Goal: Information Seeking & Learning: Learn about a topic

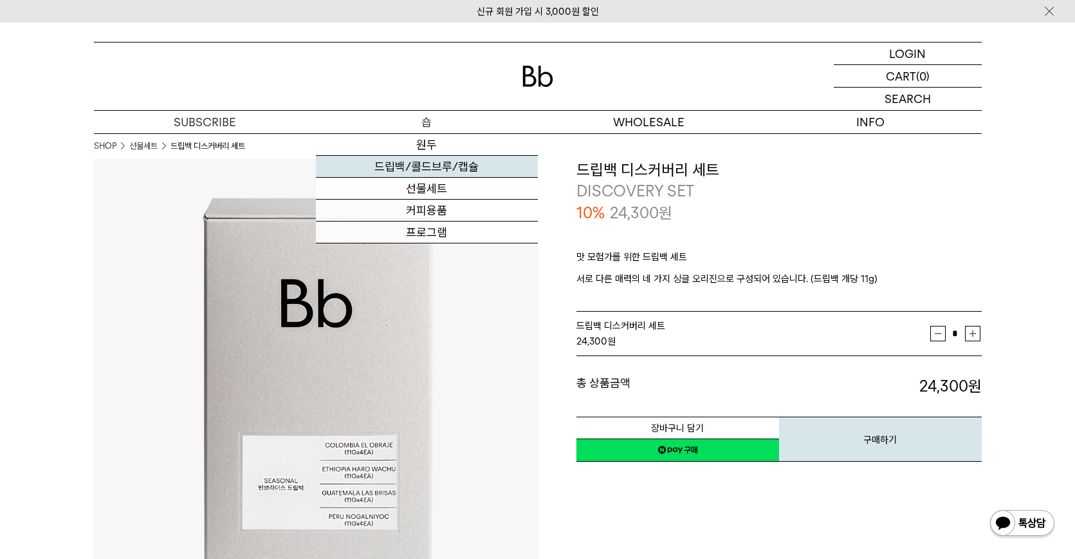
click at [434, 167] on link "드립백/콜드브루/캡슐" at bounding box center [427, 167] width 222 height 22
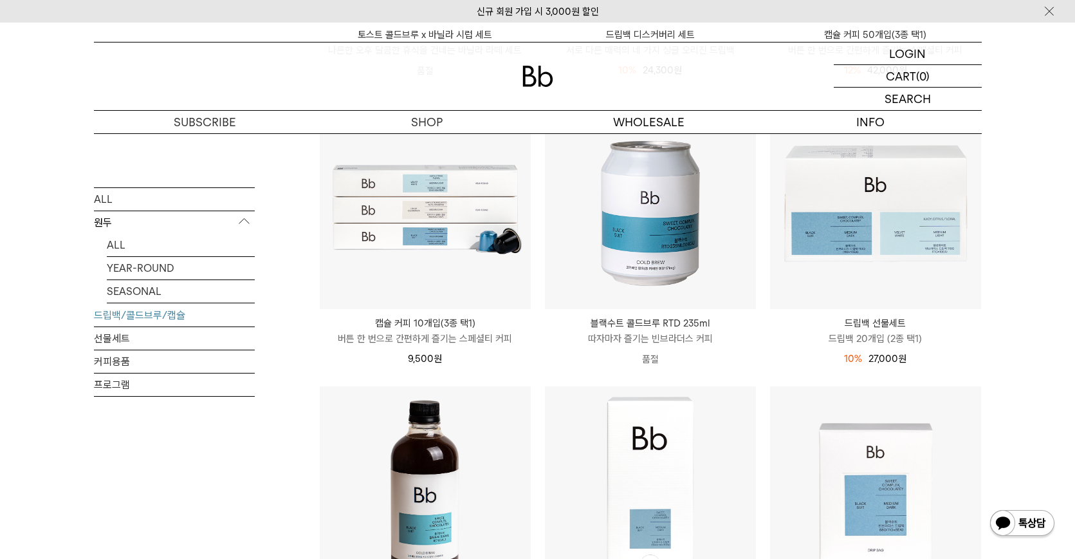
scroll to position [450, 0]
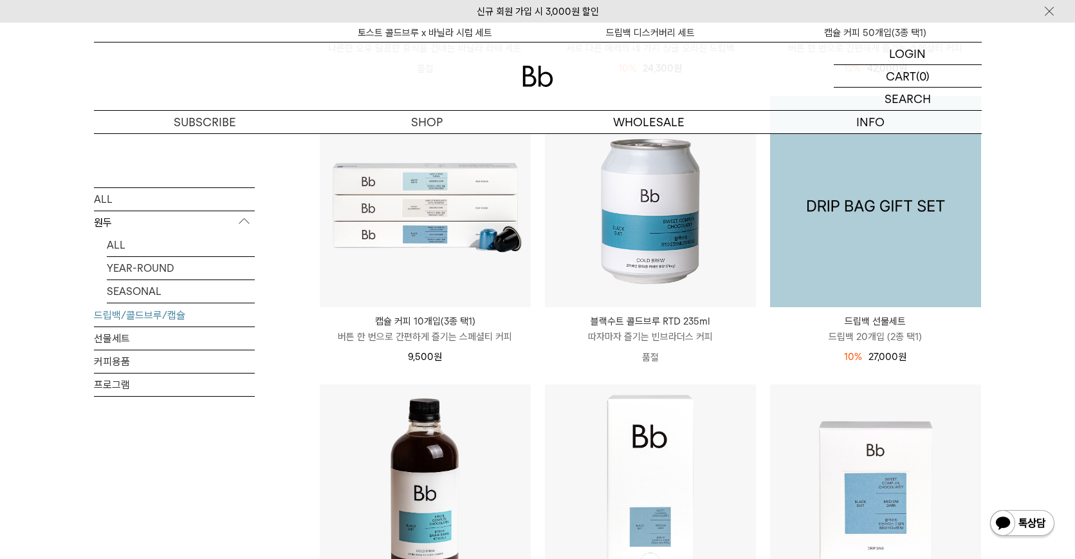
click at [808, 279] on img at bounding box center [875, 201] width 211 height 211
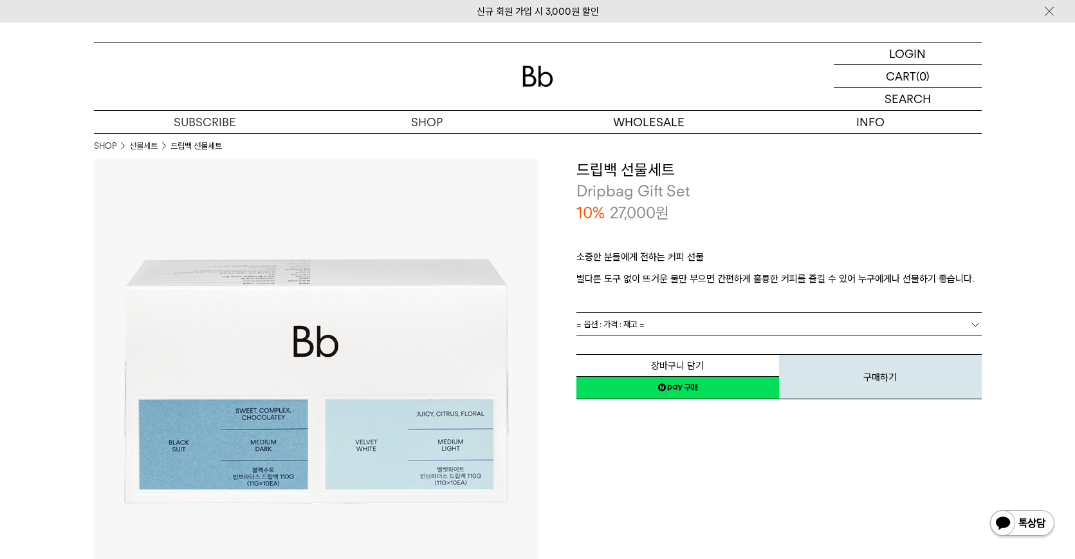
click at [651, 324] on link "= 옵션 : 가격 : 재고 =" at bounding box center [779, 324] width 405 height 23
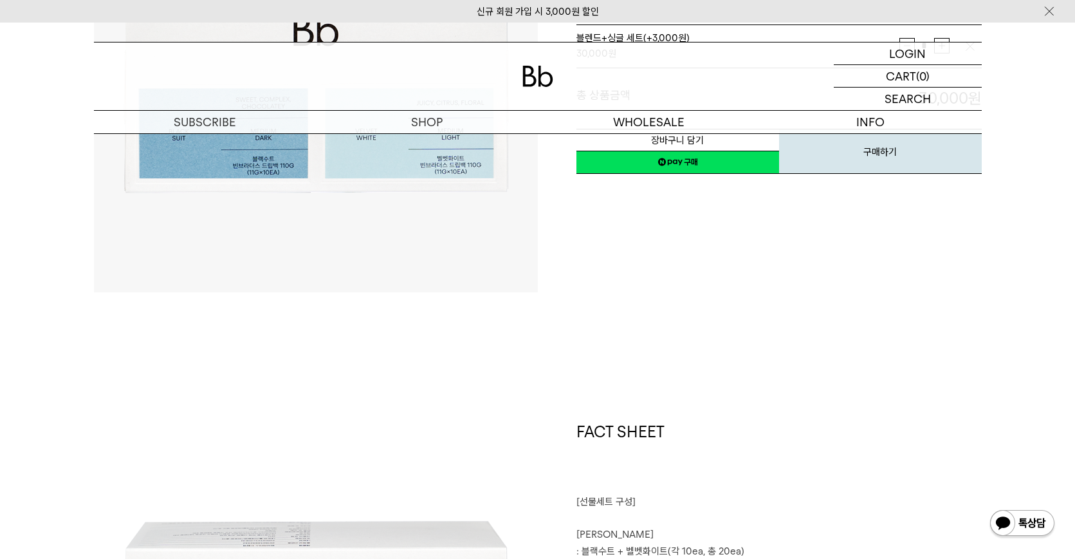
scroll to position [515, 0]
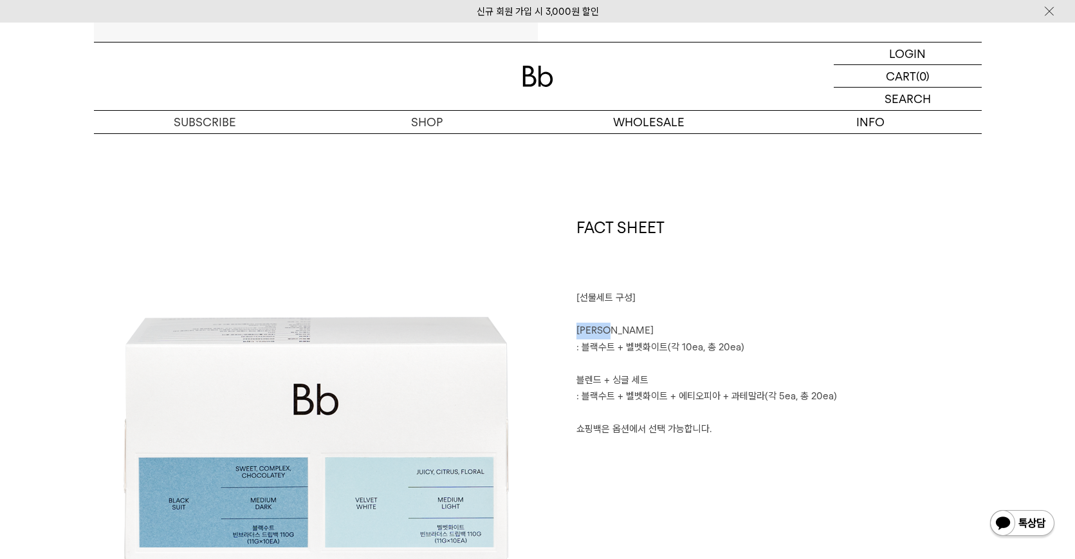
drag, startPoint x: 562, startPoint y: 329, endPoint x: 645, endPoint y: 329, distance: 82.4
click at [645, 329] on div "FACT SHEET [선물세트 구성] ㅤ 블렌드 세트 : 블랙수트 + 벨벳화이트(각 10ea, 총 20ea) ㅤ 블렌드 + 싱글 세트 : 블랙…" at bounding box center [760, 439] width 444 height 444
drag, startPoint x: 645, startPoint y: 329, endPoint x: 730, endPoint y: 396, distance: 108.1
click at [730, 396] on span ": 블랙수트 + 벨벳화이트 + 에티오피아 + 과테말라(각 5ea, 총 20ea)" at bounding box center [707, 396] width 261 height 12
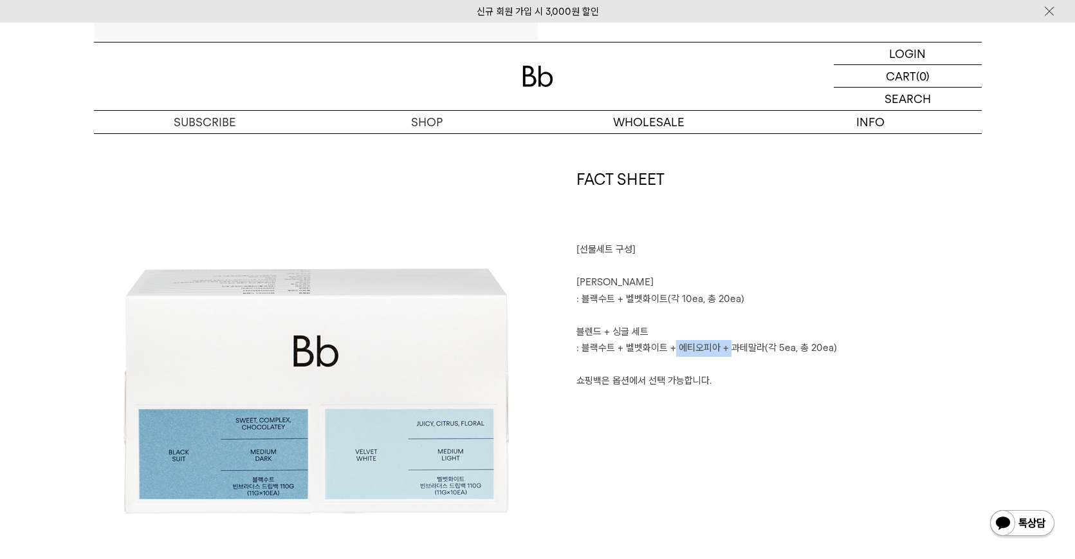
scroll to position [579, 0]
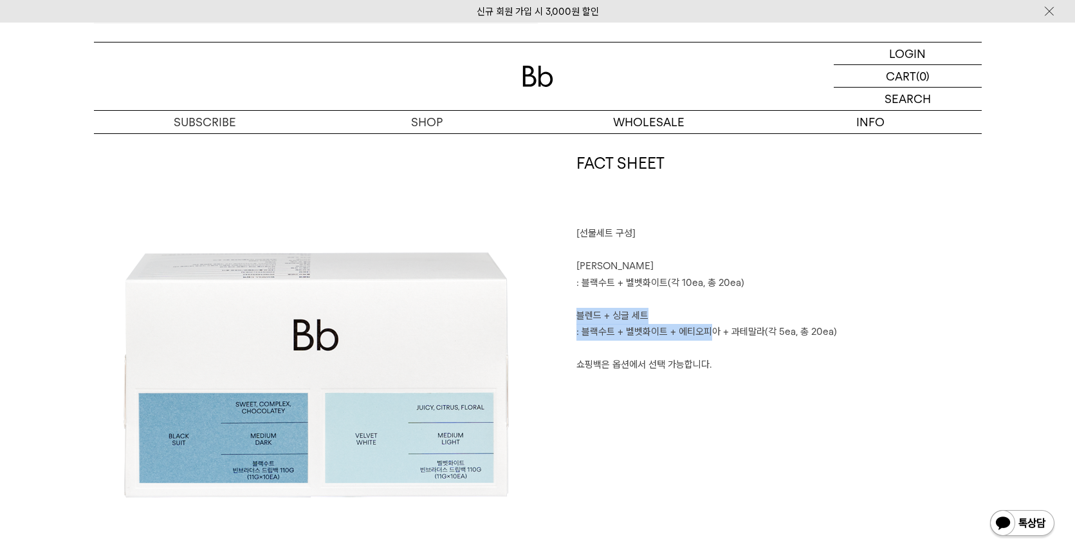
drag, startPoint x: 571, startPoint y: 311, endPoint x: 711, endPoint y: 325, distance: 141.0
click at [711, 325] on div "FACT SHEET [선물세트 구성] ㅤ 블렌드 세트 : 블랙수트 + 벨벳화이트(각 10ea, 총 20ea) ㅤ 블렌드 + 싱글 세트 : 블랙…" at bounding box center [760, 374] width 444 height 444
drag, startPoint x: 711, startPoint y: 325, endPoint x: 647, endPoint y: 346, distance: 67.6
click at [647, 346] on p "ㅤ" at bounding box center [779, 348] width 405 height 17
drag, startPoint x: 586, startPoint y: 330, endPoint x: 613, endPoint y: 330, distance: 26.4
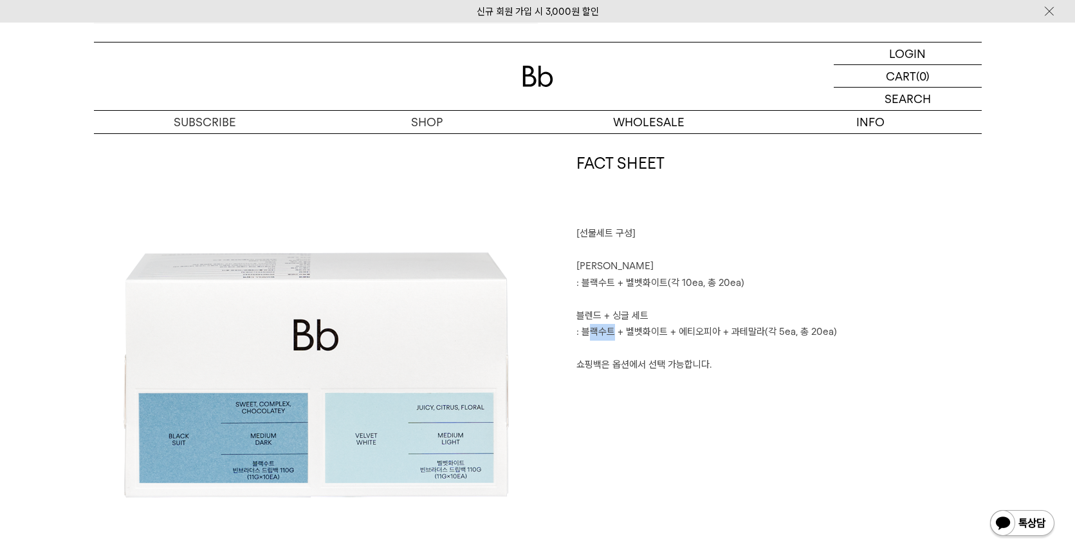
click at [613, 330] on span ": 블랙수트 + 벨벳화이트 + 에티오피아 + 과테말라(각 5ea, 총 20ea)" at bounding box center [707, 332] width 261 height 12
drag, startPoint x: 613, startPoint y: 330, endPoint x: 658, endPoint y: 335, distance: 46.0
click at [658, 335] on span ": 블랙수트 + 벨벳화이트 + 에티오피아 + 과테말라(각 5ea, 총 20ea)" at bounding box center [707, 332] width 261 height 12
drag, startPoint x: 658, startPoint y: 335, endPoint x: 689, endPoint y: 338, distance: 31.0
click at [689, 338] on div "FACT SHEET [선물세트 구성] ㅤ 블렌드 세트 : 블랙수트 + 벨벳화이트(각 10ea, 총 20ea) ㅤ 블렌드 + 싱글 세트 : 블랙…" at bounding box center [760, 374] width 444 height 444
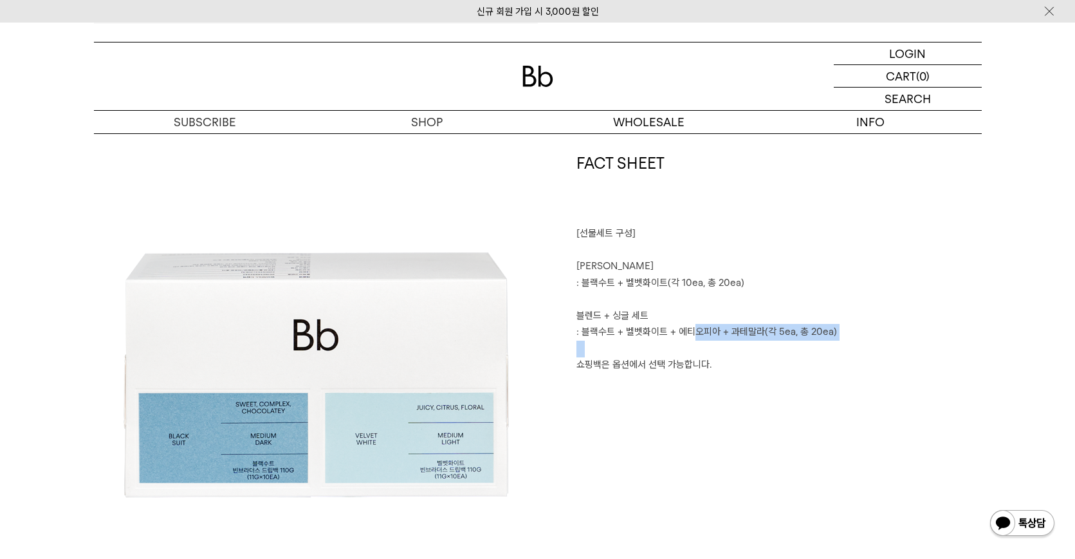
drag, startPoint x: 689, startPoint y: 338, endPoint x: 746, endPoint y: 342, distance: 57.4
click at [746, 342] on p "ㅤ" at bounding box center [779, 348] width 405 height 17
drag, startPoint x: 731, startPoint y: 328, endPoint x: 661, endPoint y: 324, distance: 70.2
click at [661, 324] on p ": 블랙수트 + 벨벳화이트 + 에티오피아 + 과테말라(각 5ea, 총 20ea)" at bounding box center [779, 332] width 405 height 17
drag, startPoint x: 661, startPoint y: 324, endPoint x: 606, endPoint y: 334, distance: 55.7
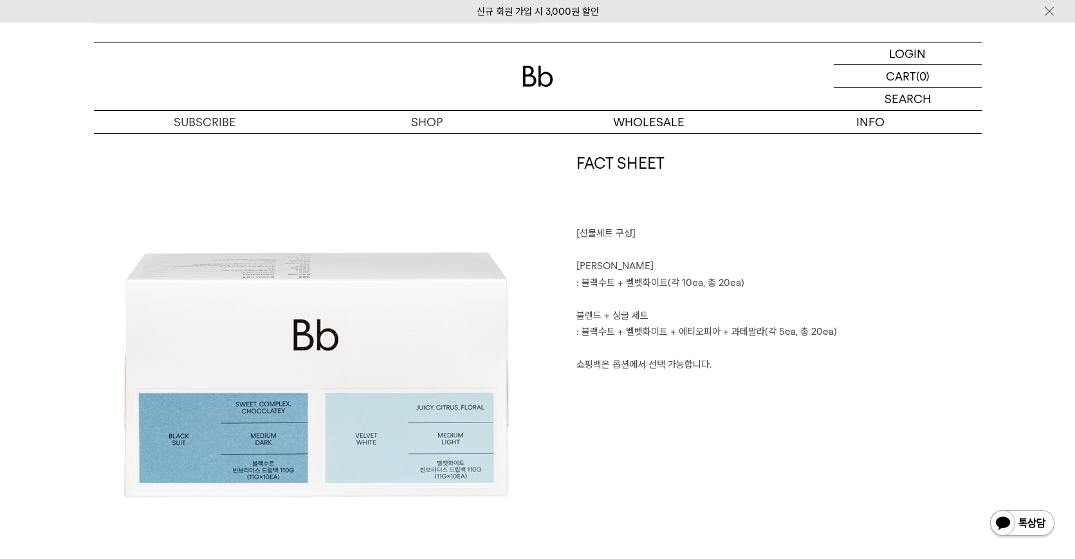
click at [606, 334] on span ": 블랙수트 + 벨벳화이트 + 에티오피아 + 과테말라(각 5ea, 총 20ea)" at bounding box center [707, 332] width 261 height 12
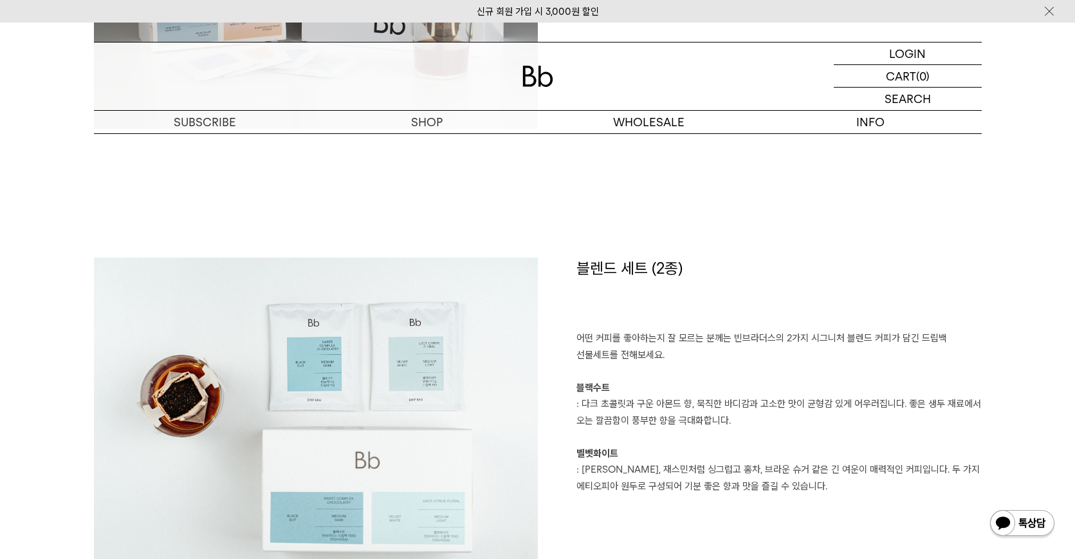
scroll to position [1544, 0]
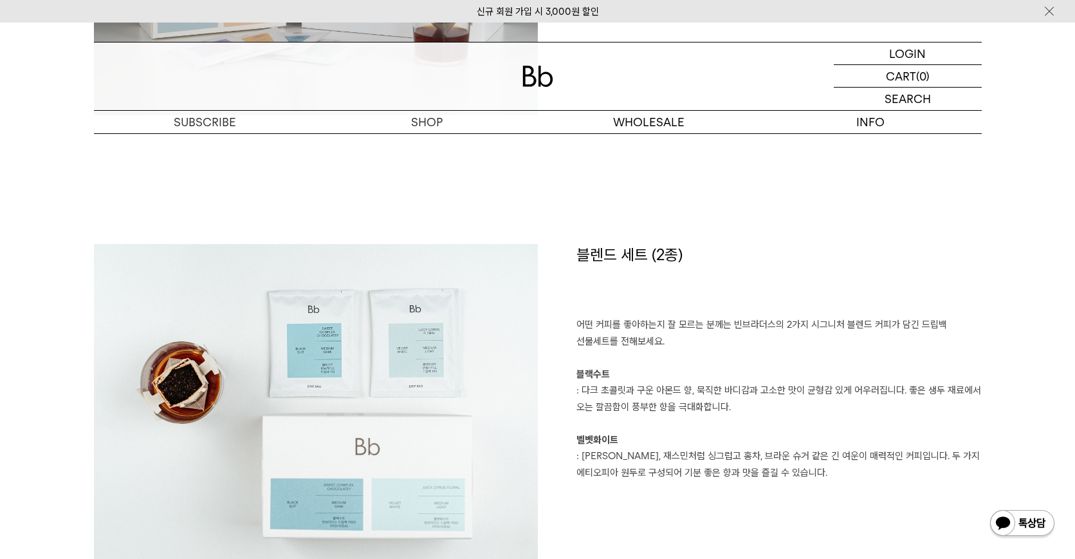
drag, startPoint x: 589, startPoint y: 391, endPoint x: 756, endPoint y: 401, distance: 167.0
click at [756, 401] on p "어떤 커피를 좋아하는지 잘 모르는 분께는 빈브라더스의 2가지 시그니처 블렌드 커피가 담긴 드립백 선물세트를 전해보세요. 블랙수트 : 다크 초콜…" at bounding box center [779, 407] width 405 height 181
click at [612, 423] on p "어떤 커피를 좋아하는지 잘 모르는 분께는 빈브라더스의 2가지 시그니처 블렌드 커피가 담긴 드립백 선물세트를 전해보세요. 블랙수트 : 다크 초콜…" at bounding box center [779, 407] width 405 height 181
drag, startPoint x: 583, startPoint y: 389, endPoint x: 732, endPoint y: 410, distance: 150.8
click at [732, 410] on p "어떤 커피를 좋아하는지 잘 모르는 분께는 빈브라더스의 2가지 시그니처 블렌드 커피가 담긴 드립백 선물세트를 전해보세요. 블랙수트 : 다크 초콜…" at bounding box center [779, 407] width 405 height 181
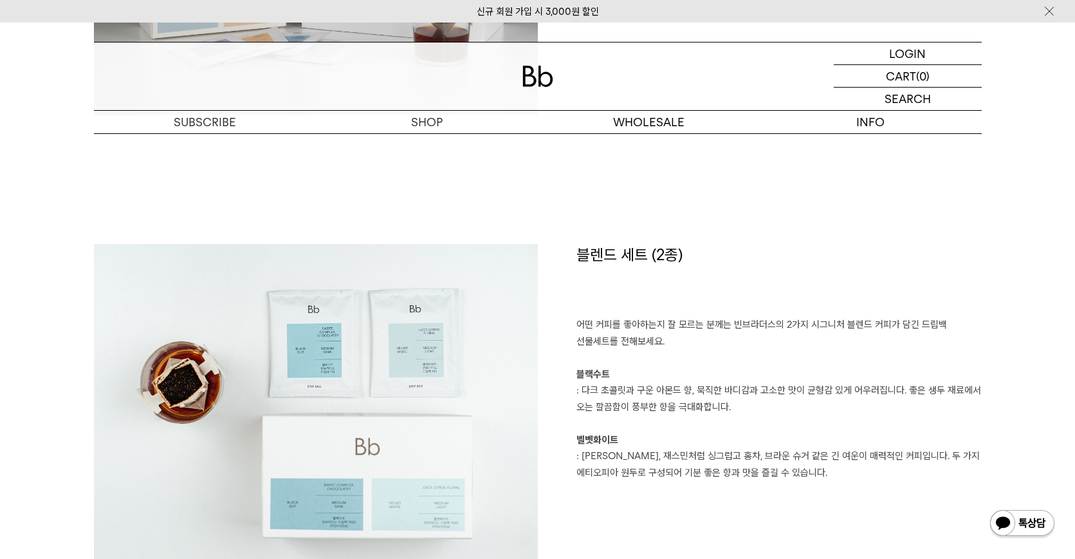
click at [612, 443] on b "벨벳화이트" at bounding box center [598, 440] width 42 height 12
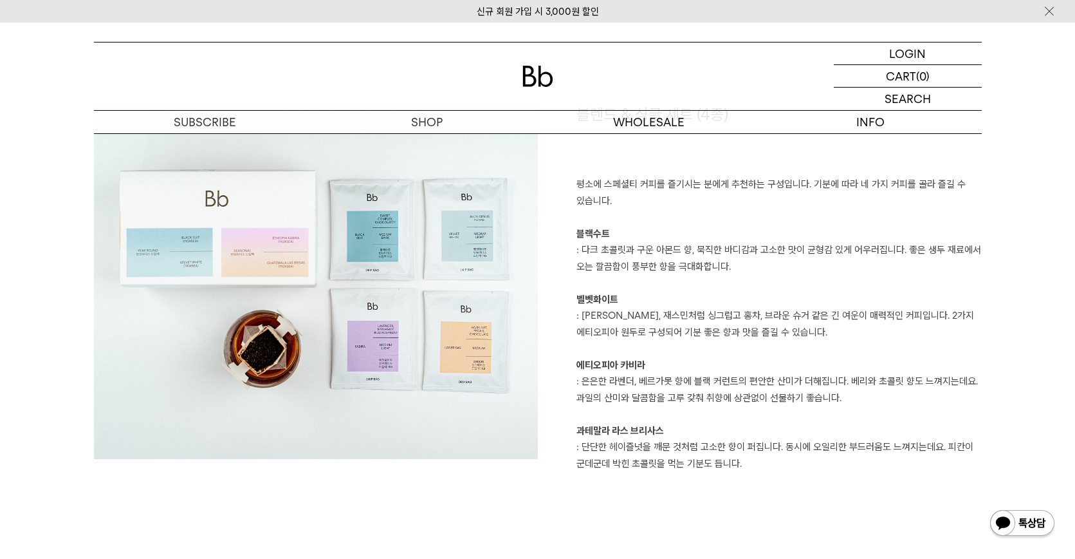
scroll to position [2188, 0]
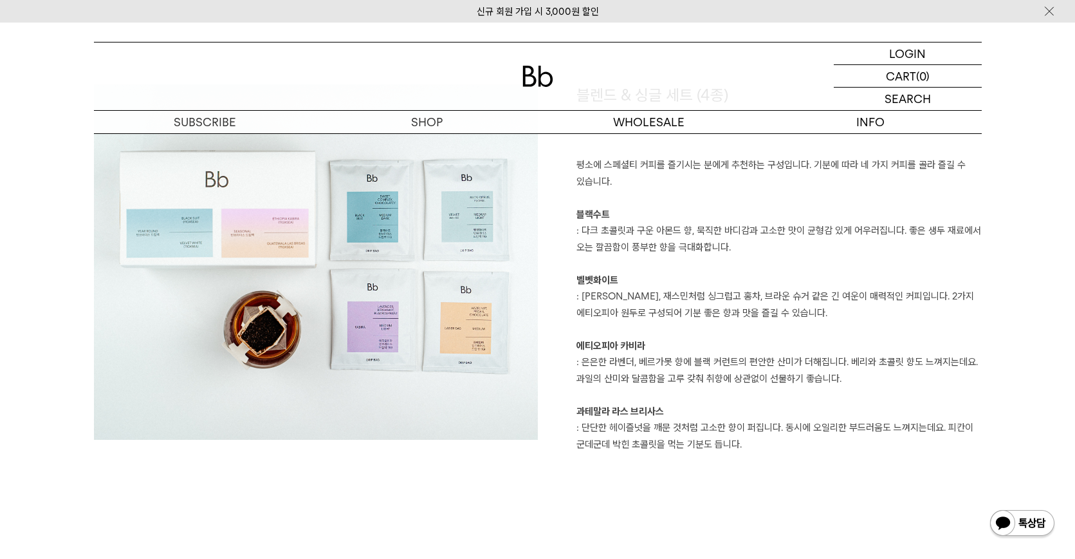
click at [910, 266] on p "평소에 스페셜티 커피를 즐기시는 분에게 추천하는 구성입니다. 기분에 따라 네 가지 커피를 골라 즐길 수 있습니다. 블랙수트 : 다크 초콜릿과 …" at bounding box center [779, 313] width 405 height 312
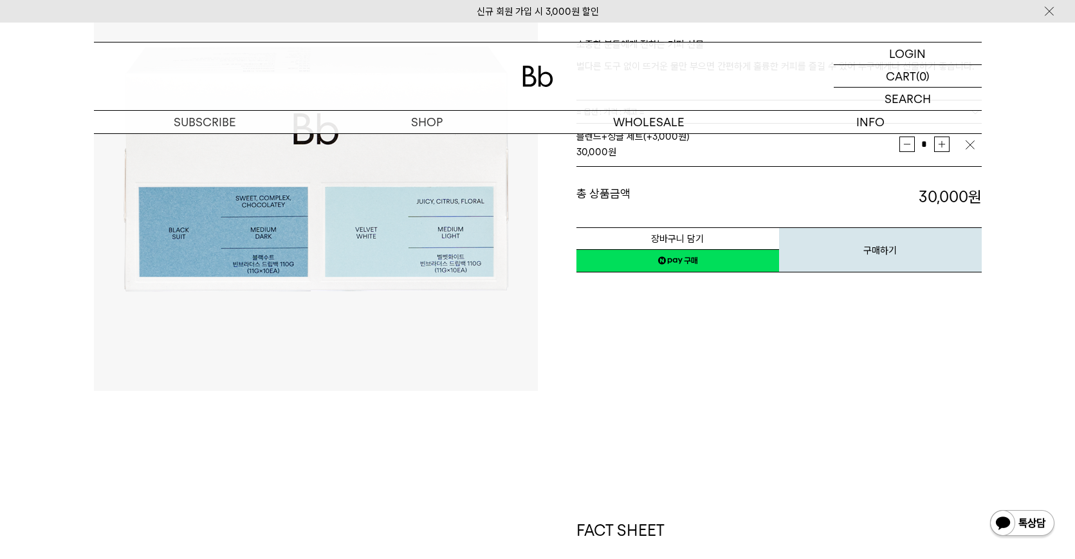
scroll to position [0, 0]
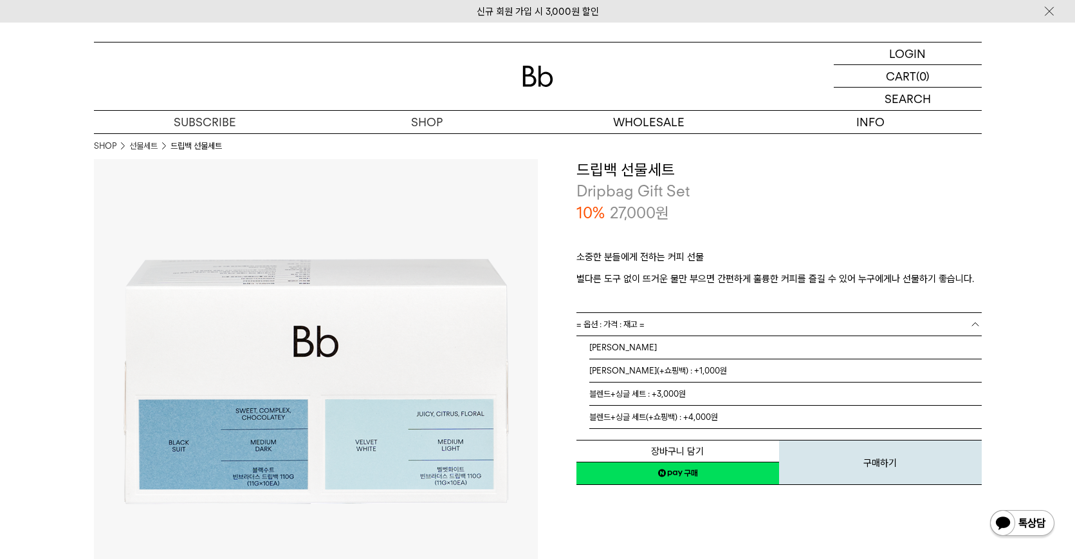
click at [800, 326] on link "= 옵션 : 가격 : 재고 =" at bounding box center [779, 324] width 405 height 23
click at [824, 241] on div "소중한 분들에게 전하는 커피 선물 별다른 도구 없이 뜨거운 물만 부으면 간편하게 훌륭한 커피를 즐길 수 있어 누구에게나 선물하기 좋습니다." at bounding box center [779, 267] width 405 height 89
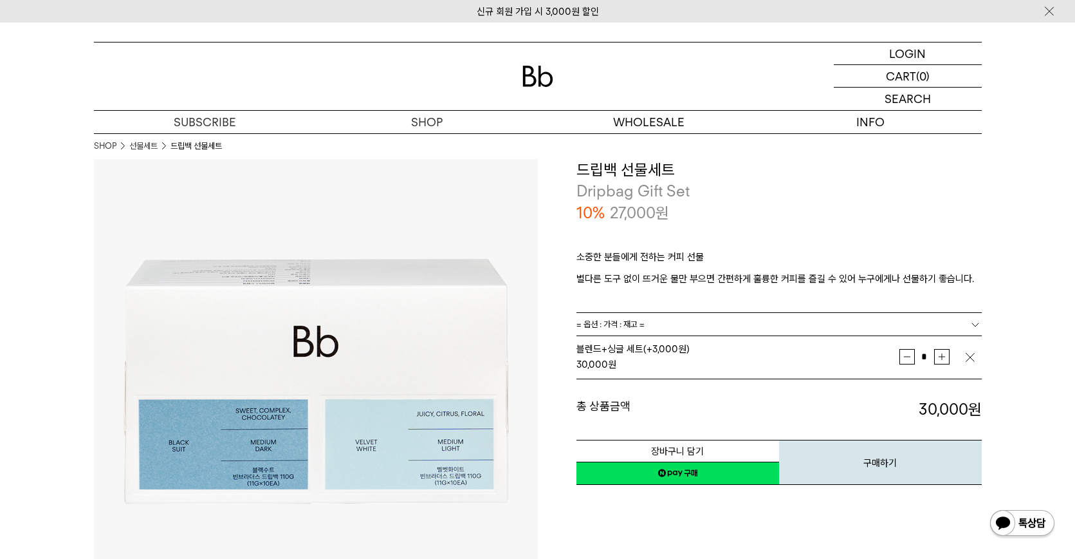
click at [824, 241] on div "소중한 분들에게 전하는 커피 선물 별다른 도구 없이 뜨거운 물만 부으면 간편하게 훌륭한 커피를 즐길 수 있어 누구에게나 선물하기 좋습니다." at bounding box center [779, 267] width 405 height 89
click at [836, 234] on div "소중한 분들에게 전하는 커피 선물 별다른 도구 없이 뜨거운 물만 부으면 간편하게 훌륭한 커피를 즐길 수 있어 누구에게나 선물하기 좋습니다." at bounding box center [779, 267] width 405 height 89
click at [738, 243] on div "소중한 분들에게 전하는 커피 선물 별다른 도구 없이 뜨거운 물만 부으면 간편하게 훌륭한 커피를 즐길 수 있어 누구에게나 선물하기 좋습니다." at bounding box center [779, 267] width 405 height 89
click at [736, 244] on div "소중한 분들에게 전하는 커피 선물 별다른 도구 없이 뜨거운 물만 부으면 간편하게 훌륭한 커피를 즐길 수 있어 누구에게나 선물하기 좋습니다." at bounding box center [779, 267] width 405 height 89
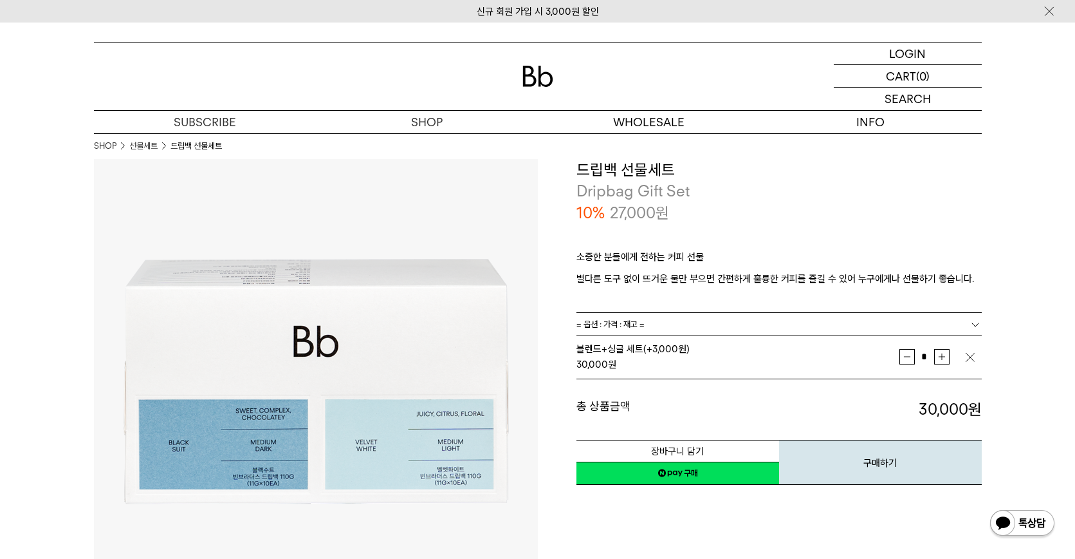
click at [736, 244] on div "소중한 분들에게 전하는 커피 선물 별다른 도구 없이 뜨거운 물만 부으면 간편하게 훌륭한 커피를 즐길 수 있어 누구에게나 선물하기 좋습니다." at bounding box center [779, 267] width 405 height 89
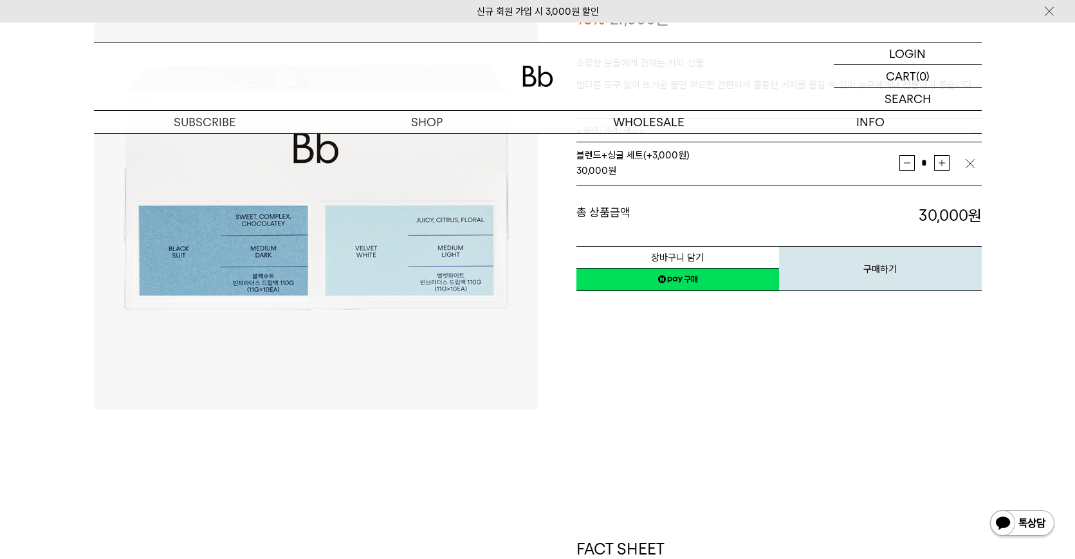
scroll to position [129, 0]
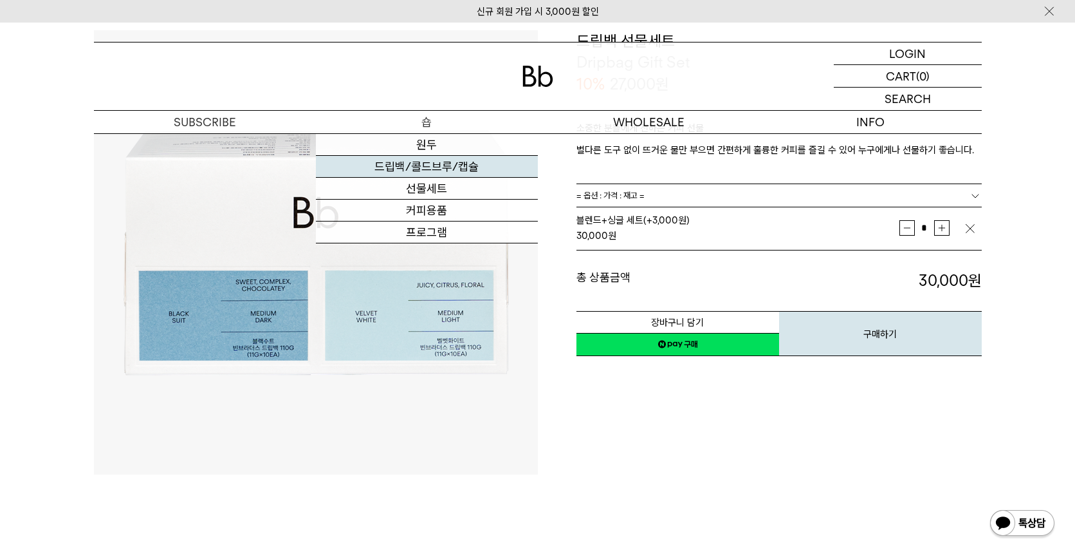
click at [446, 171] on link "드립백/콜드브루/캡슐" at bounding box center [427, 167] width 222 height 22
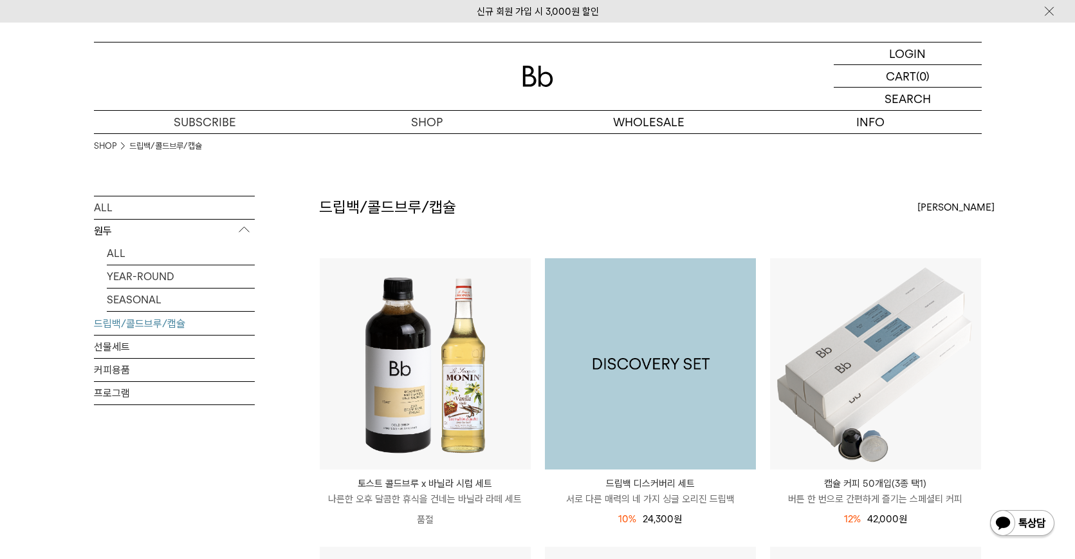
click at [609, 324] on img at bounding box center [650, 363] width 211 height 211
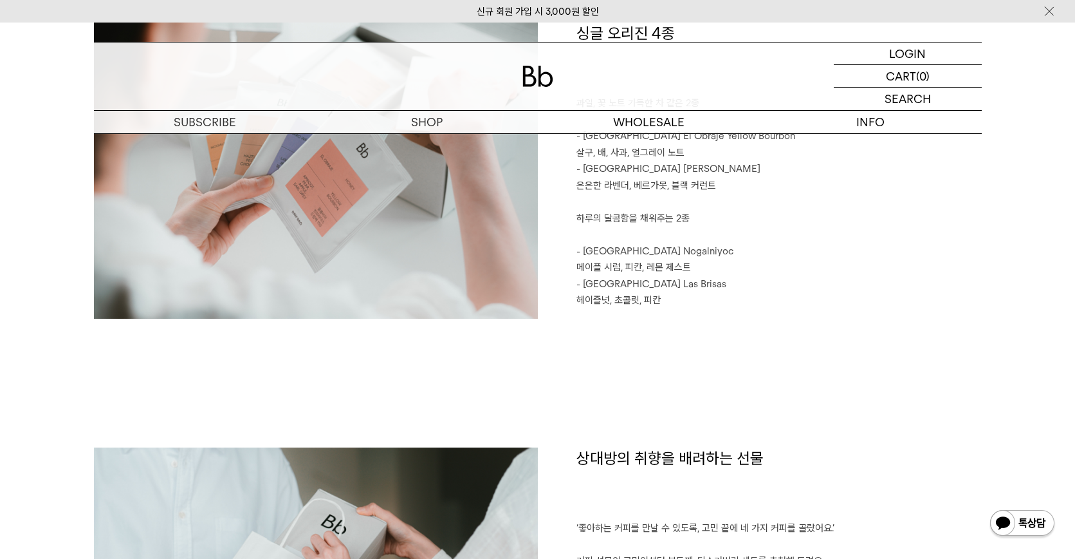
scroll to position [1544, 0]
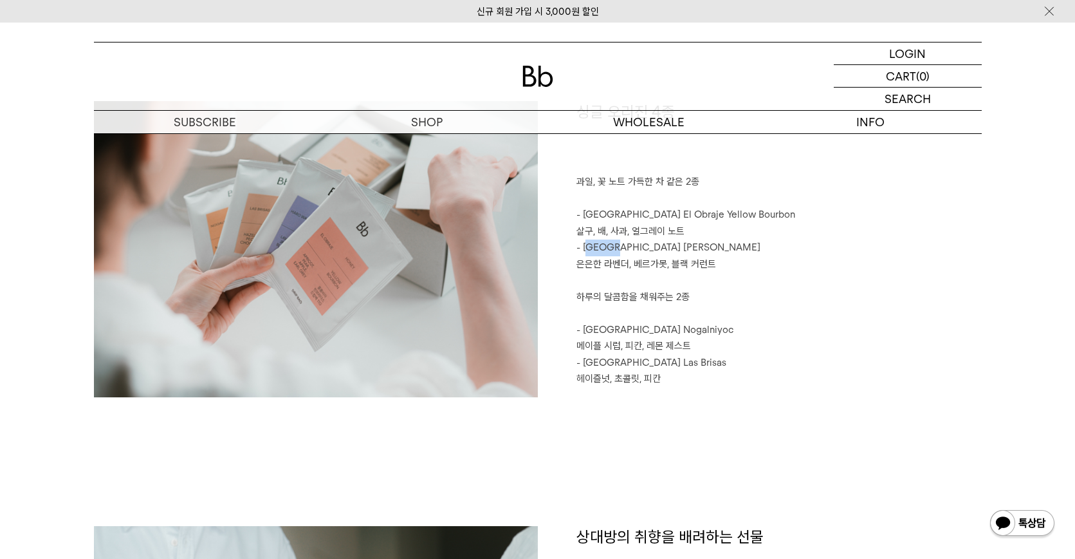
drag, startPoint x: 586, startPoint y: 248, endPoint x: 610, endPoint y: 248, distance: 23.8
click at [610, 248] on p "- Ethiopia Haro Wachu" at bounding box center [779, 247] width 405 height 17
drag, startPoint x: 589, startPoint y: 363, endPoint x: 620, endPoint y: 364, distance: 30.2
click at [620, 364] on p "- Guatemala Las Brisas" at bounding box center [779, 363] width 405 height 17
drag, startPoint x: 620, startPoint y: 364, endPoint x: 620, endPoint y: 414, distance: 50.2
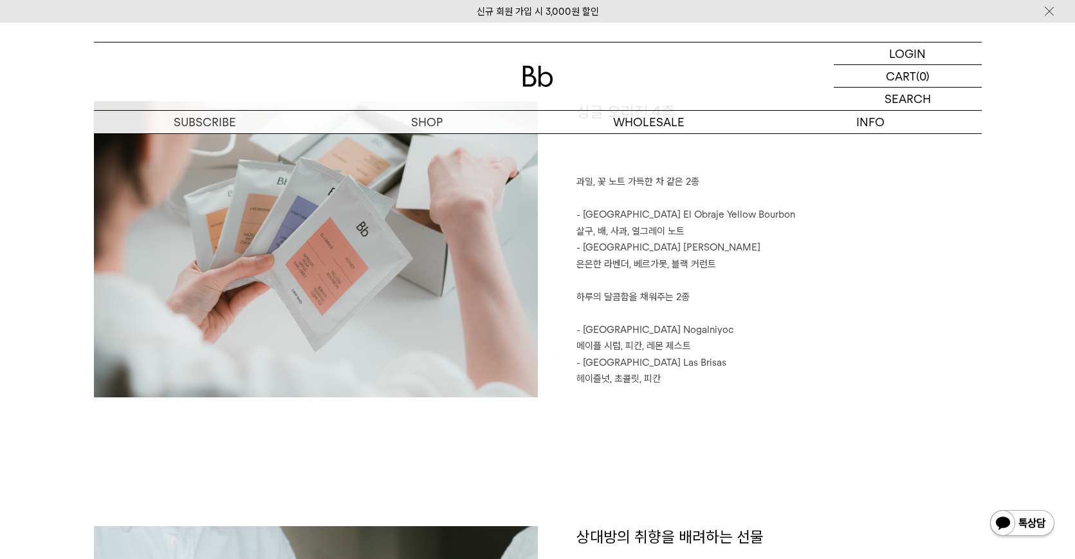
click at [620, 414] on div "싱글 오리진 4종 과일, 꽃 노트 가득한 차 같은 2종 - Colombia El Obraje Yellow Bourbon 살구, 배, 사과, 얼…" at bounding box center [538, 313] width 888 height 425
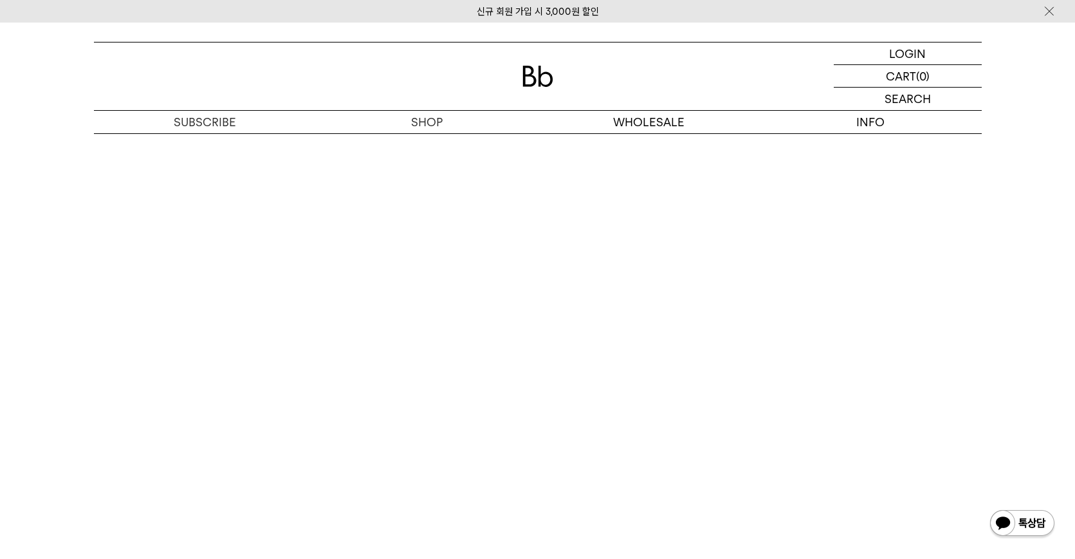
scroll to position [3024, 0]
